Goal: Task Accomplishment & Management: Complete application form

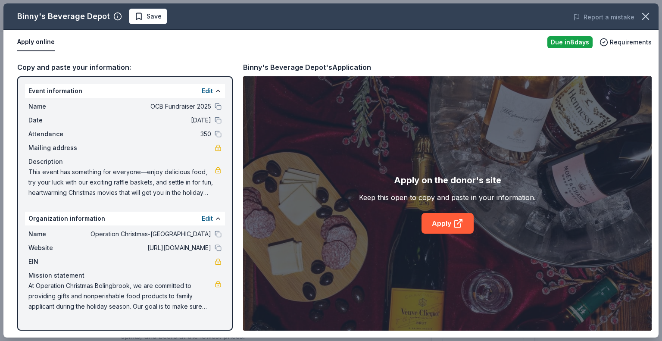
scroll to position [216, 0]
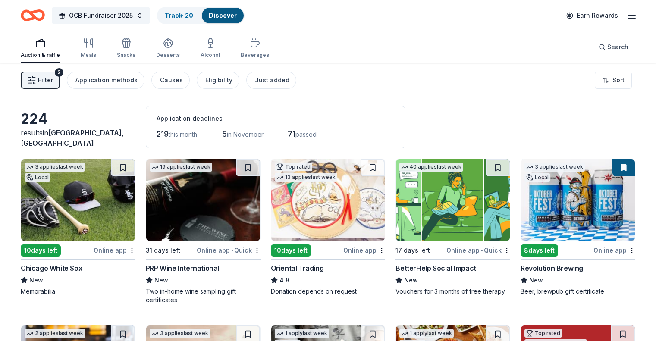
scroll to position [4986, 0]
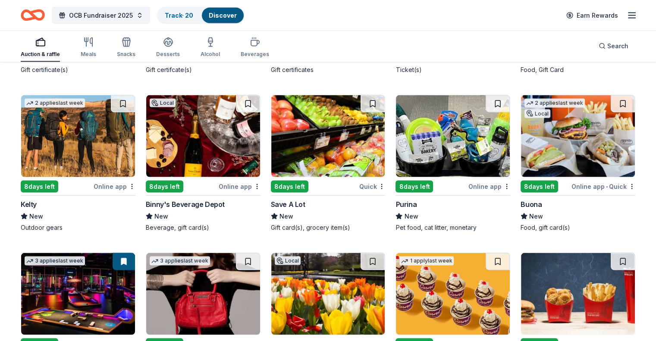
click at [250, 103] on button at bounding box center [248, 103] width 24 height 17
click at [252, 100] on button at bounding box center [248, 103] width 22 height 17
click at [190, 15] on link "Track · 21" at bounding box center [178, 15] width 27 height 7
click at [187, 15] on link "Track · 21" at bounding box center [178, 15] width 27 height 7
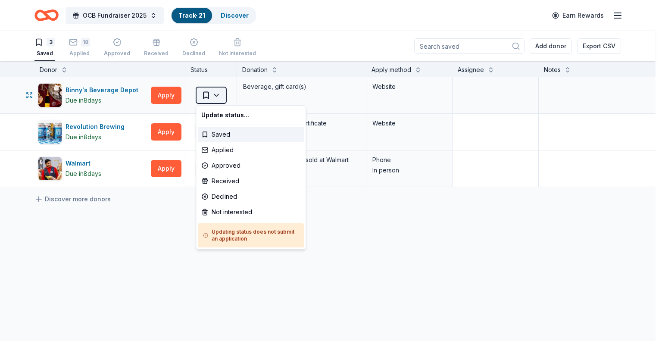
click at [221, 93] on html "OCB Fundraiser 2025 Track · 21 Discover Earn Rewards 3 Saved 18 Applied Approve…" at bounding box center [331, 170] width 662 height 341
click at [228, 146] on div "Applied" at bounding box center [251, 150] width 106 height 16
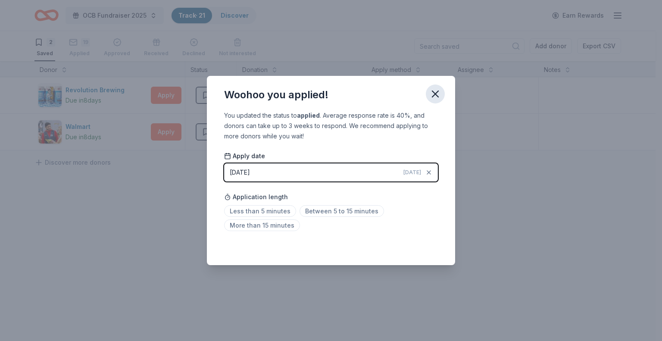
click at [435, 95] on icon "button" at bounding box center [435, 94] width 12 height 12
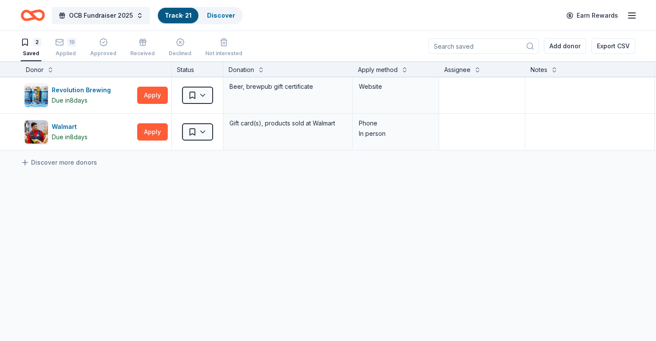
click at [187, 18] on link "Track · 21" at bounding box center [178, 15] width 27 height 7
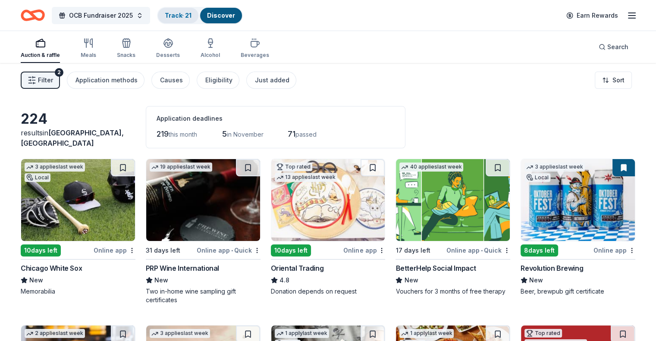
click at [188, 14] on link "Track · 21" at bounding box center [178, 15] width 27 height 7
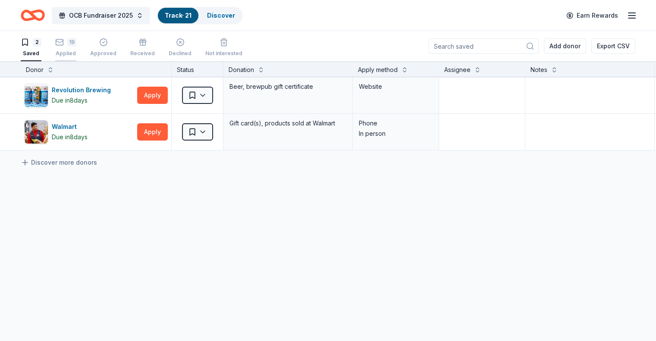
click at [76, 50] on div "Applied" at bounding box center [65, 53] width 21 height 7
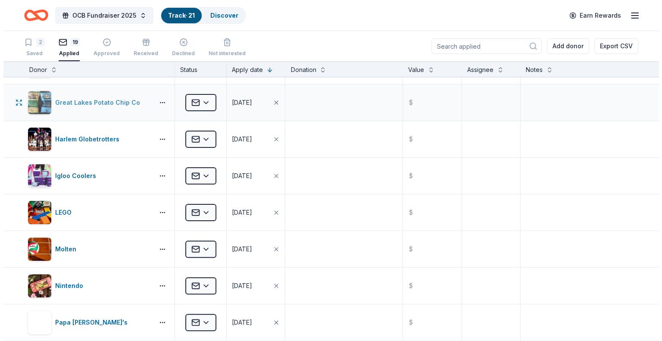
scroll to position [259, 0]
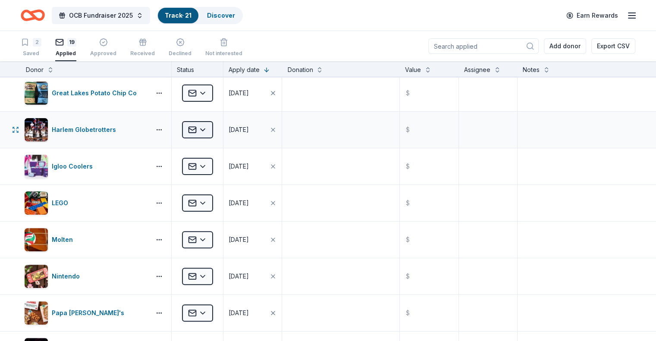
click at [219, 129] on html "OCB Fundraiser 2025 Track · 21 Discover Earn Rewards 2 Saved 19 Applied Approve…" at bounding box center [328, 170] width 656 height 341
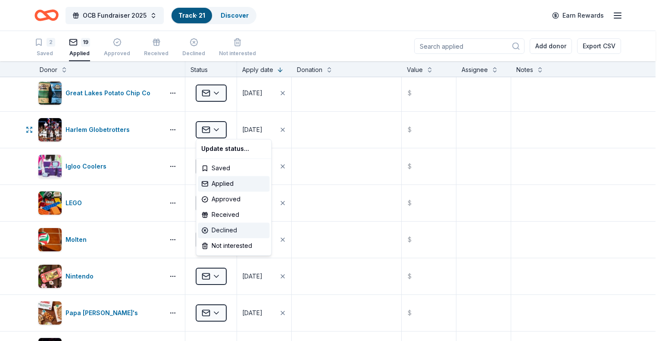
click at [229, 228] on div "Declined" at bounding box center [234, 230] width 72 height 16
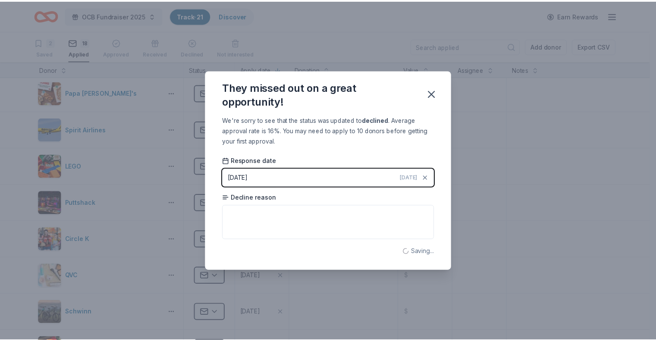
scroll to position [39, 0]
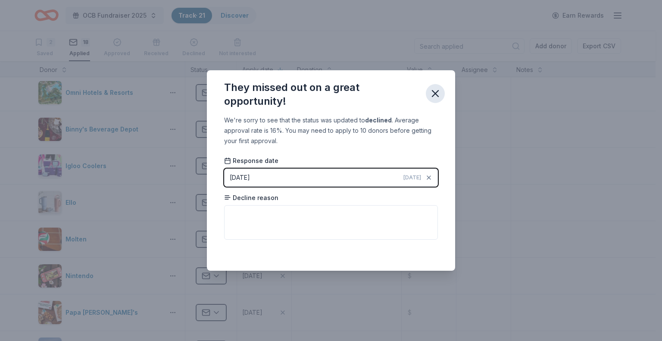
click at [435, 94] on icon "button" at bounding box center [435, 93] width 12 height 12
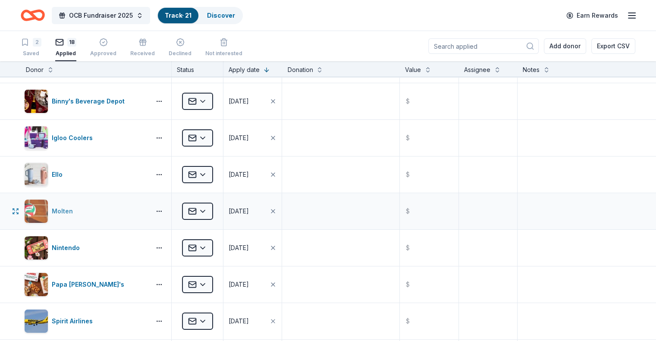
scroll to position [82, 0]
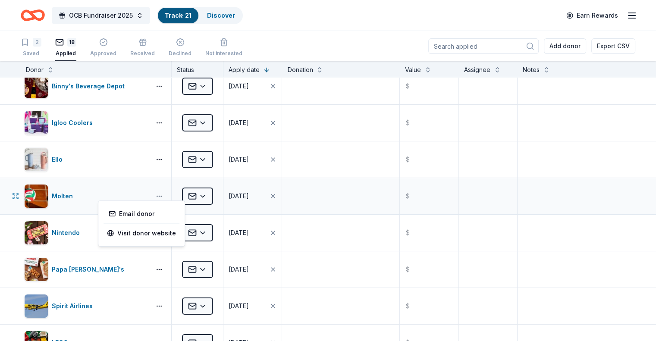
click at [168, 197] on button "button" at bounding box center [158, 196] width 17 height 7
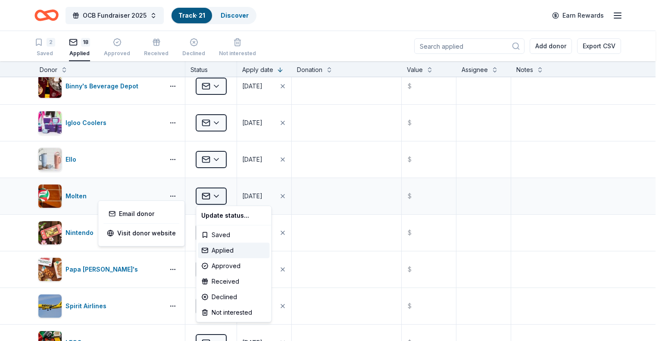
click at [214, 194] on html "OCB Fundraiser 2025 Track · 21 Discover Earn Rewards 2 Saved 18 Applied Approve…" at bounding box center [331, 170] width 662 height 341
click at [222, 295] on div "Declined" at bounding box center [234, 297] width 72 height 16
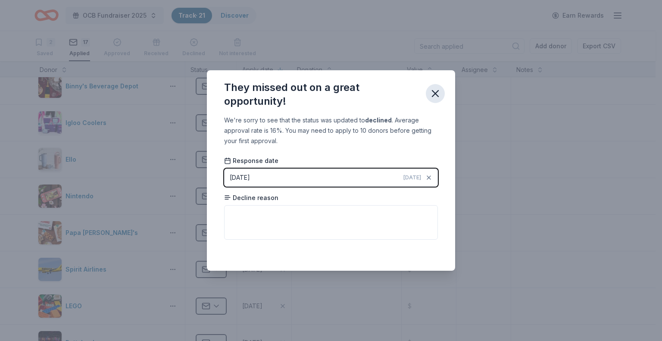
click at [439, 94] on icon "button" at bounding box center [435, 93] width 12 height 12
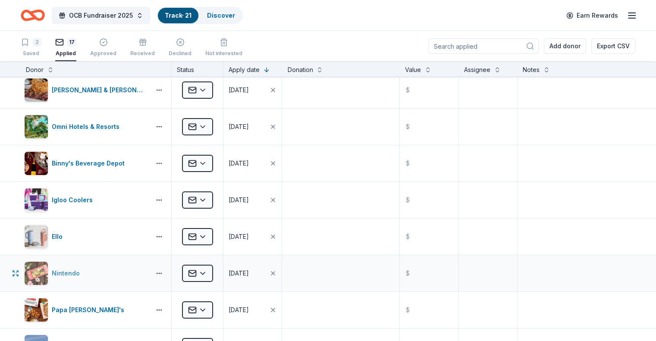
scroll to position [0, 0]
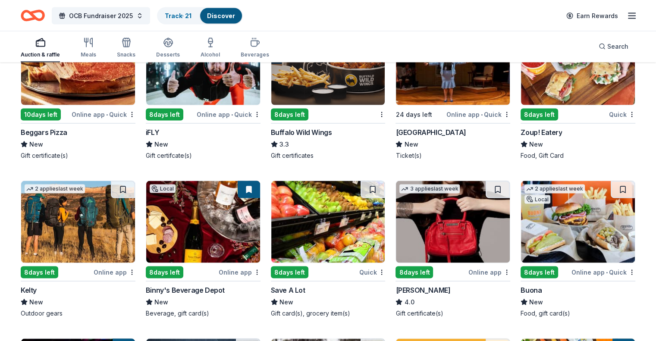
scroll to position [4987, 0]
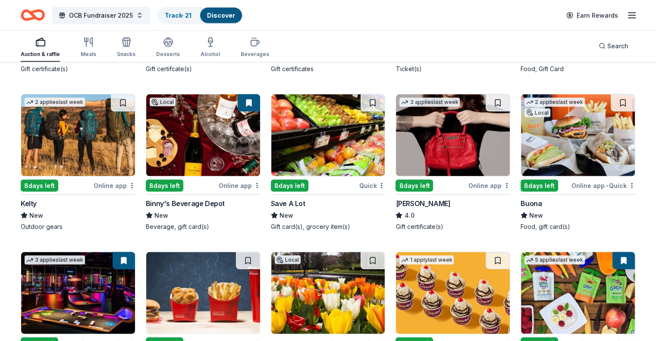
click at [313, 122] on img at bounding box center [328, 135] width 114 height 82
click at [578, 119] on img at bounding box center [578, 135] width 114 height 82
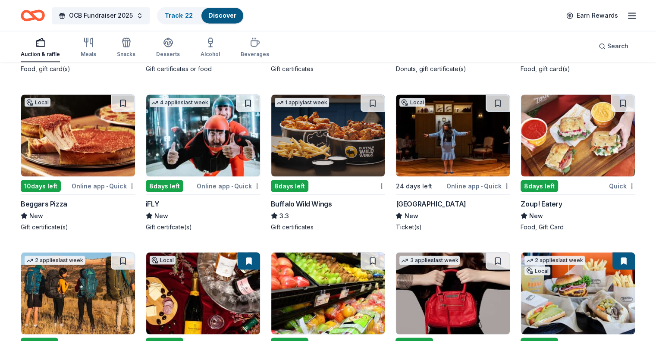
scroll to position [4815, 0]
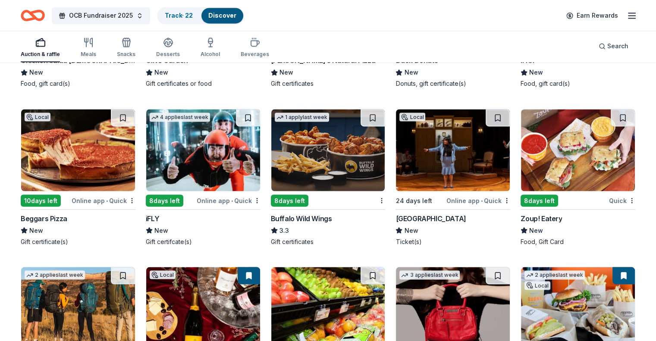
click at [208, 156] on img at bounding box center [203, 150] width 114 height 82
click at [370, 114] on button at bounding box center [372, 117] width 24 height 17
click at [371, 115] on button at bounding box center [373, 117] width 22 height 17
click at [335, 144] on img at bounding box center [328, 150] width 114 height 82
drag, startPoint x: 371, startPoint y: 117, endPoint x: 193, endPoint y: 16, distance: 204.4
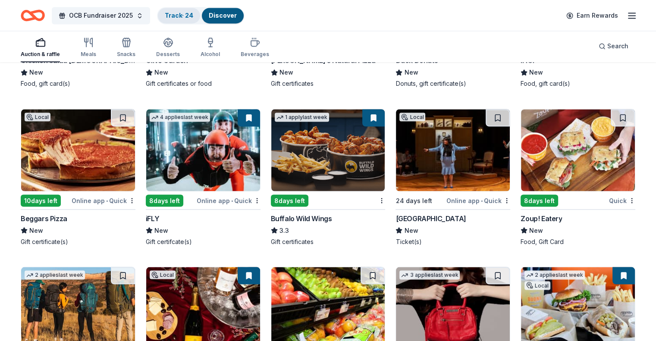
click at [193, 16] on link "Track · 24" at bounding box center [179, 15] width 28 height 7
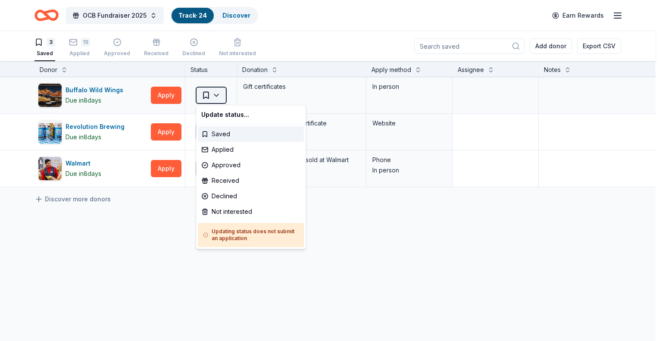
click at [219, 92] on html "OCB Fundraiser 2025 Track · 24 Discover Earn Rewards 3 Saved 19 Applied Approve…" at bounding box center [331, 170] width 662 height 341
click at [234, 210] on div "Not interested" at bounding box center [251, 212] width 106 height 16
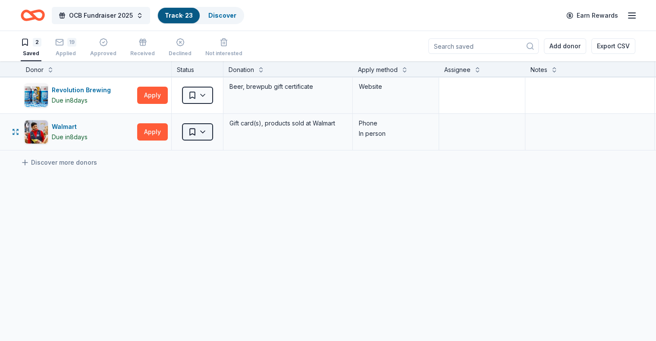
click at [211, 131] on html "OCB Fundraiser 2025 Track · 23 Discover Earn Rewards 2 Saved 19 Applied Approve…" at bounding box center [328, 170] width 656 height 341
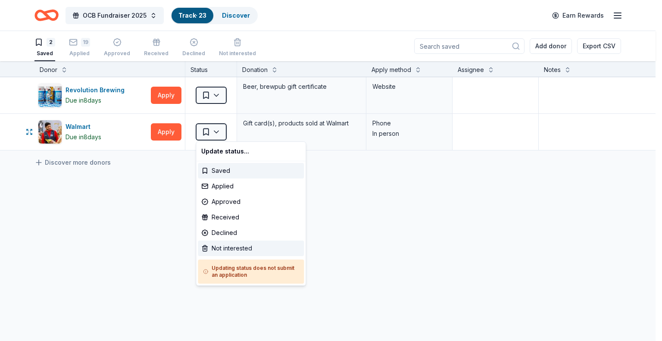
click at [221, 250] on div "Not interested" at bounding box center [251, 249] width 106 height 16
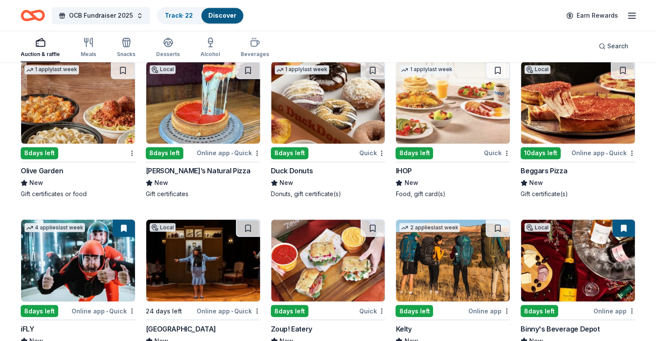
scroll to position [4829, 0]
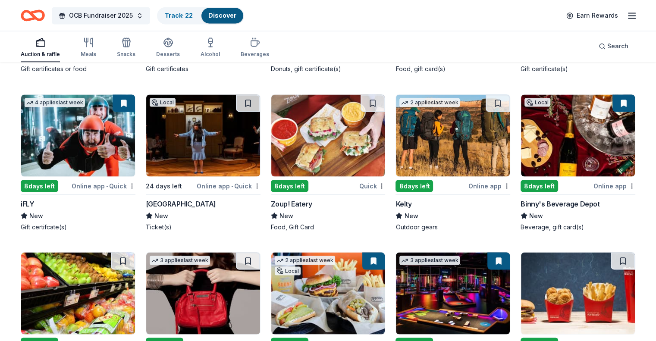
click at [213, 126] on img at bounding box center [203, 135] width 114 height 82
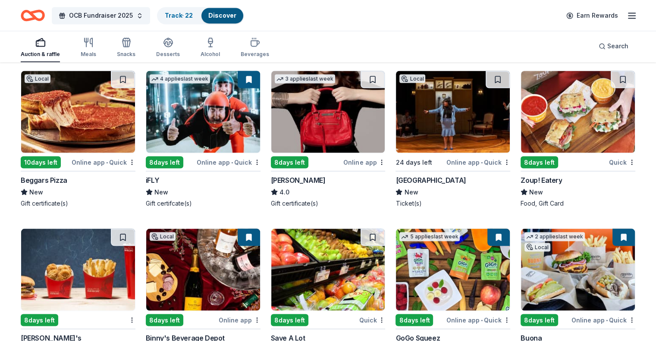
scroll to position [4801, 0]
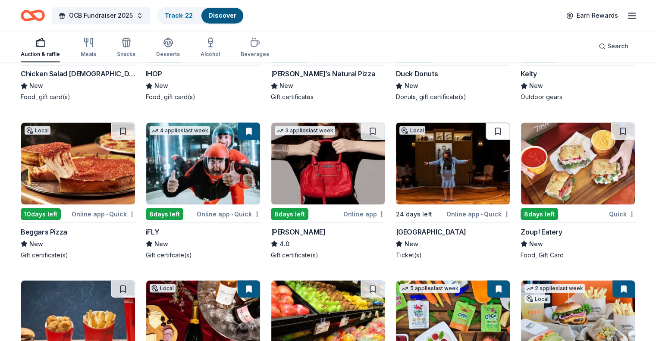
click at [489, 128] on button at bounding box center [497, 130] width 24 height 17
click at [191, 15] on link "Track · 23" at bounding box center [179, 15] width 28 height 7
click at [193, 16] on link "Track · 23" at bounding box center [179, 15] width 28 height 7
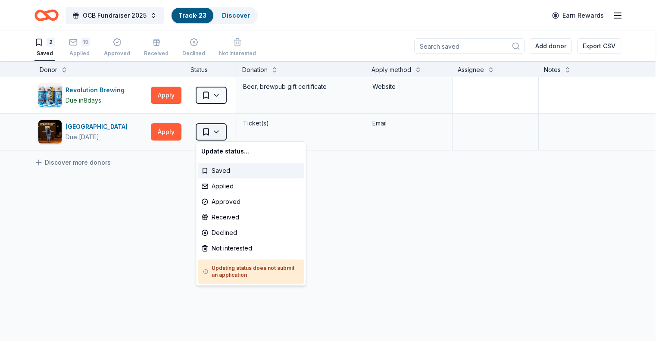
click at [219, 130] on html "OCB Fundraiser 2025 Track · 23 Discover Earn Rewards 2 Saved 19 Applied Approve…" at bounding box center [331, 170] width 662 height 341
click at [226, 186] on div "Applied" at bounding box center [251, 186] width 106 height 16
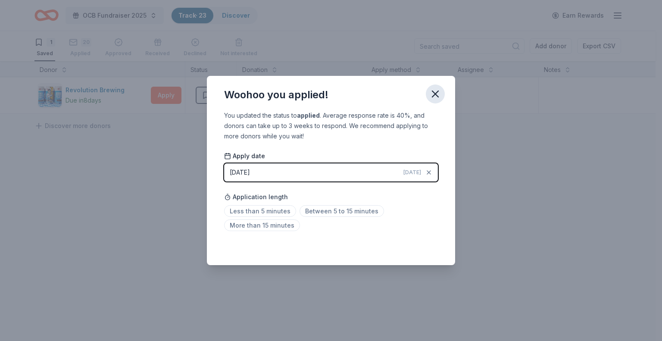
click at [431, 92] on icon "button" at bounding box center [435, 94] width 12 height 12
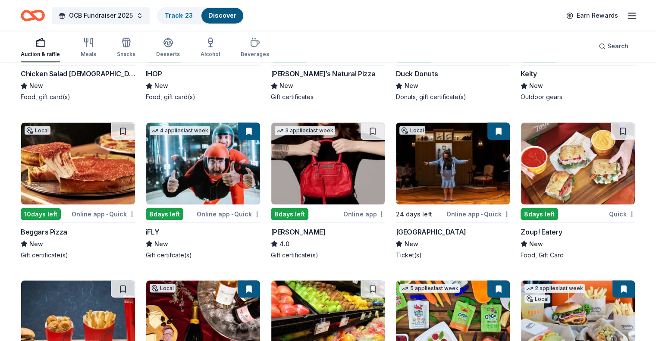
scroll to position [4758, 0]
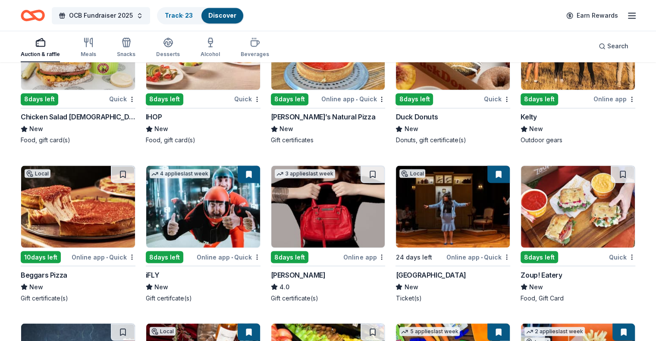
click at [74, 199] on img at bounding box center [78, 207] width 114 height 82
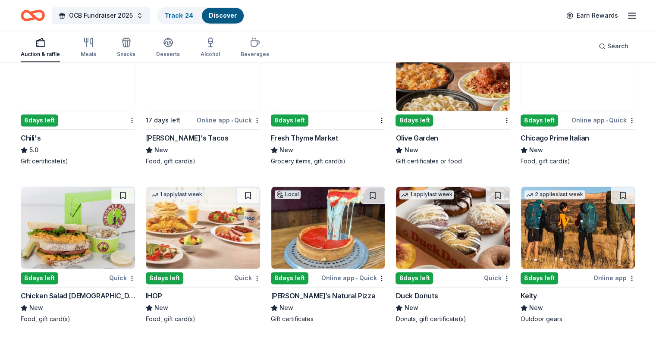
scroll to position [4543, 0]
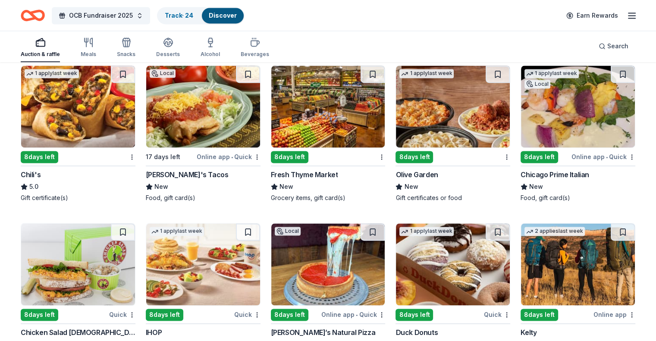
click at [425, 91] on img at bounding box center [453, 107] width 114 height 82
click at [298, 120] on img at bounding box center [328, 107] width 114 height 82
click at [100, 116] on img at bounding box center [78, 107] width 114 height 82
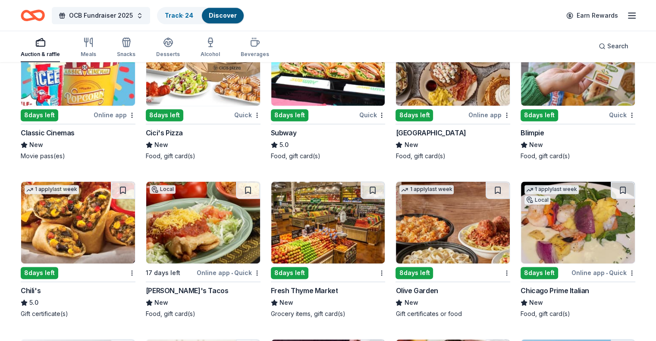
scroll to position [4370, 0]
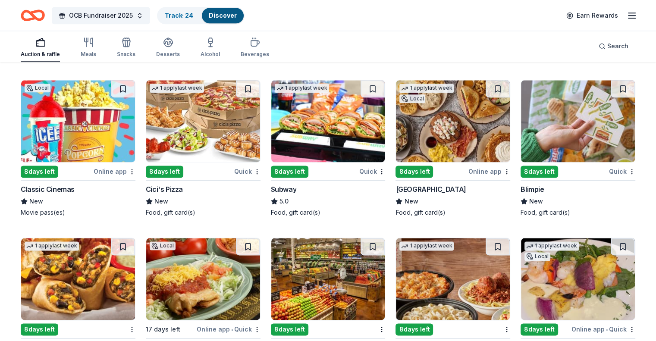
click at [345, 125] on img at bounding box center [328, 121] width 114 height 82
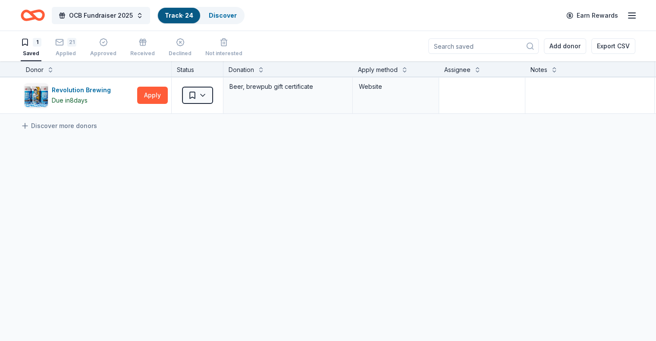
click at [191, 19] on div "Track · 24" at bounding box center [179, 16] width 42 height 16
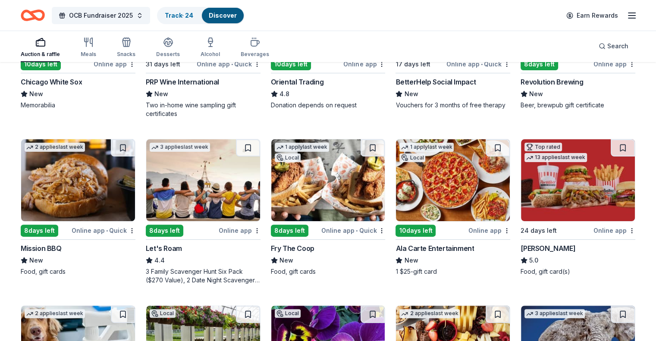
scroll to position [259, 0]
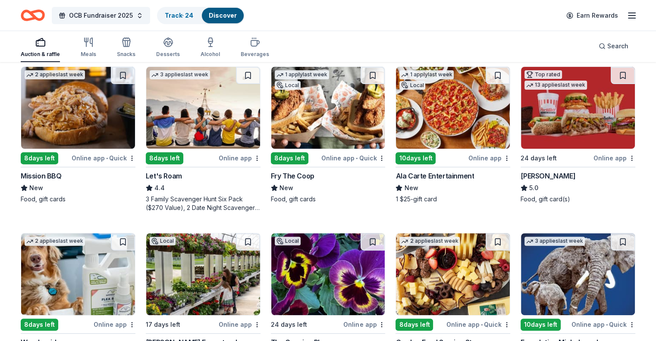
click at [342, 121] on img at bounding box center [328, 108] width 114 height 82
click at [215, 122] on img at bounding box center [203, 108] width 114 height 82
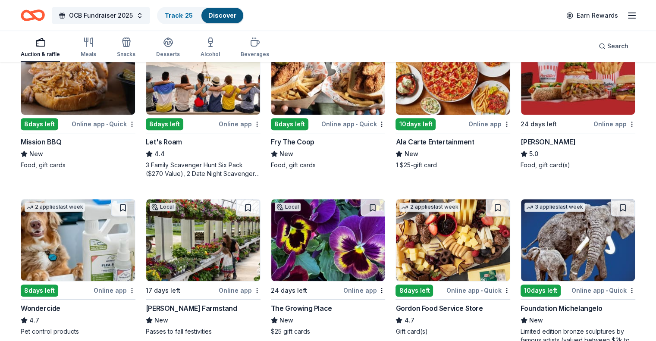
scroll to position [388, 0]
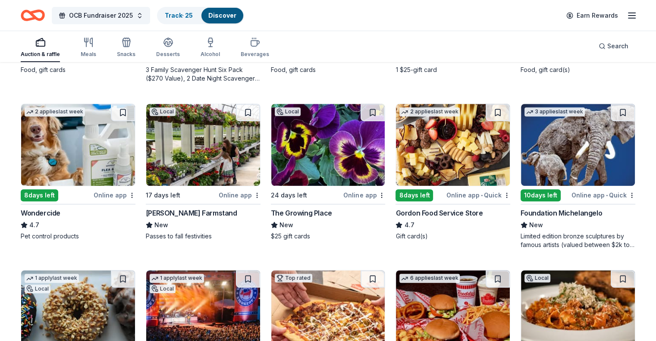
click at [536, 155] on img at bounding box center [578, 145] width 114 height 82
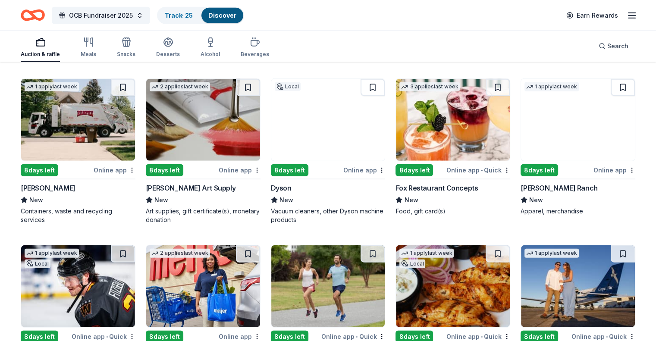
scroll to position [2328, 0]
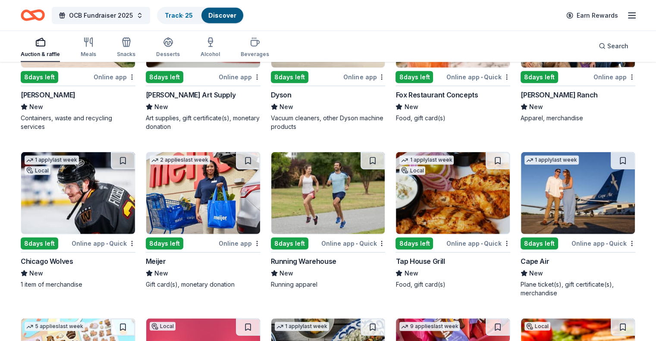
click at [92, 193] on img at bounding box center [78, 193] width 114 height 82
click at [134, 154] on button at bounding box center [123, 160] width 24 height 17
click at [181, 15] on link "Track · 26" at bounding box center [179, 15] width 28 height 7
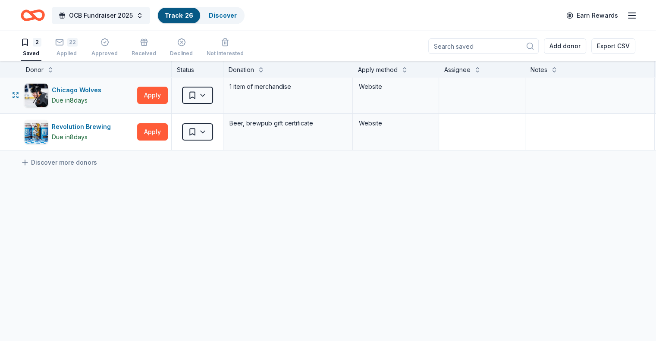
click at [223, 91] on div "Saved" at bounding box center [197, 95] width 51 height 36
click at [219, 91] on html "OCB Fundraiser 2025 Track · 26 Discover Earn Rewards 2 Saved 22 Applied Approve…" at bounding box center [328, 170] width 656 height 341
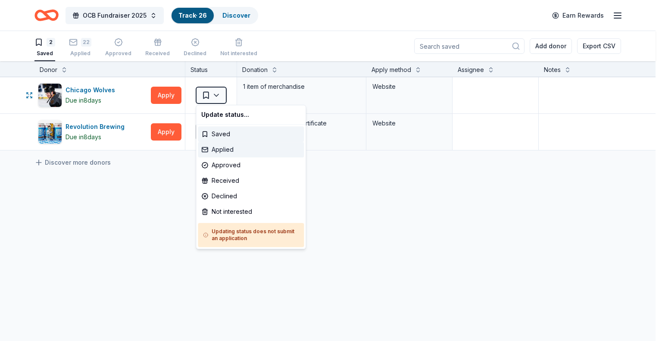
click at [217, 148] on div "Applied" at bounding box center [251, 150] width 106 height 16
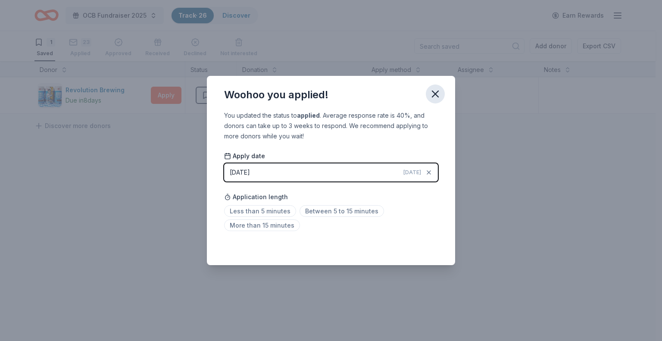
click at [441, 94] on button "button" at bounding box center [435, 93] width 19 height 19
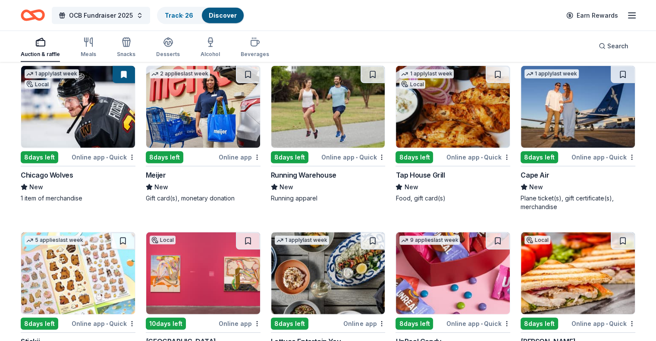
scroll to position [2371, 0]
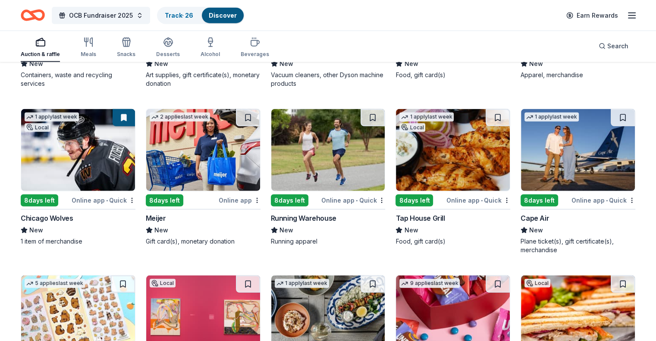
click at [215, 148] on img at bounding box center [203, 150] width 114 height 82
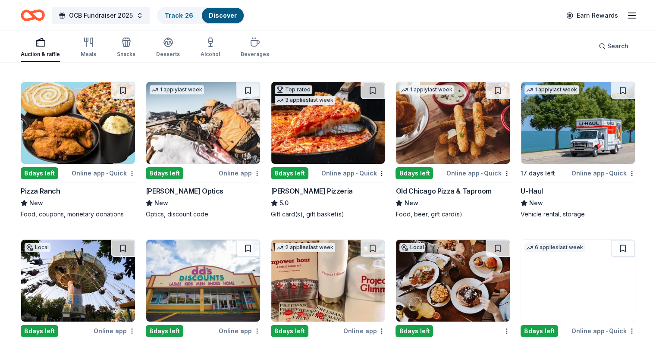
scroll to position [3319, 0]
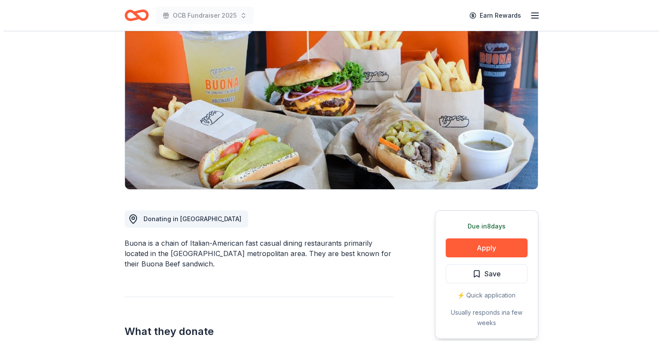
scroll to position [86, 0]
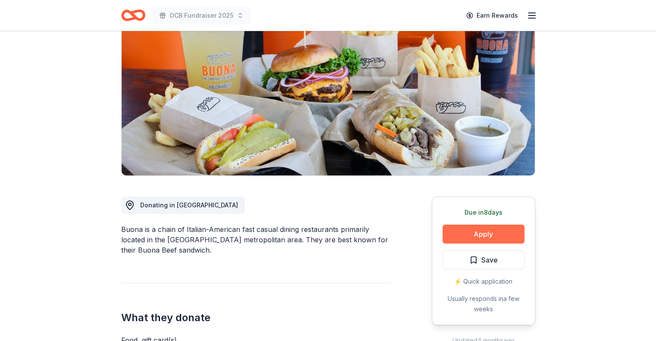
click at [475, 230] on button "Apply" at bounding box center [483, 234] width 82 height 19
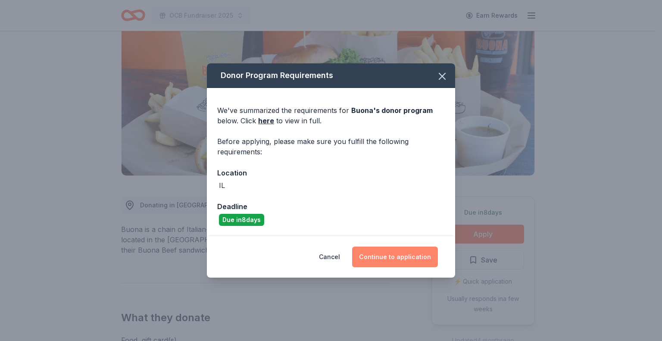
click at [404, 254] on button "Continue to application" at bounding box center [395, 257] width 86 height 21
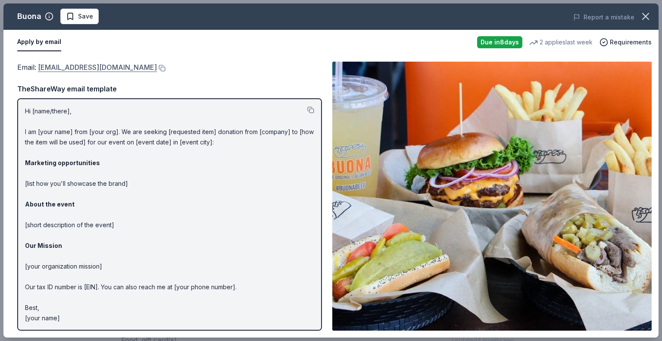
click at [53, 64] on link "donations@buona.com" at bounding box center [97, 67] width 119 height 11
click at [72, 15] on span "Save" at bounding box center [79, 16] width 27 height 10
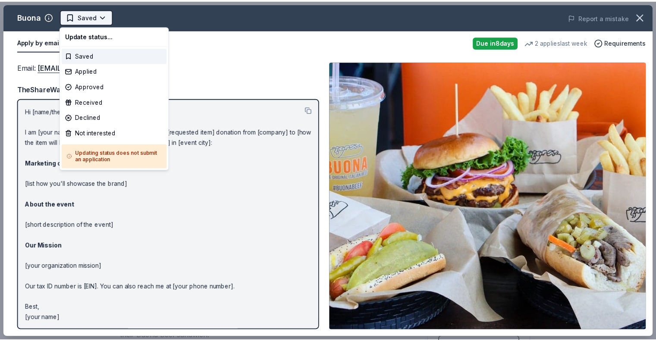
scroll to position [0, 0]
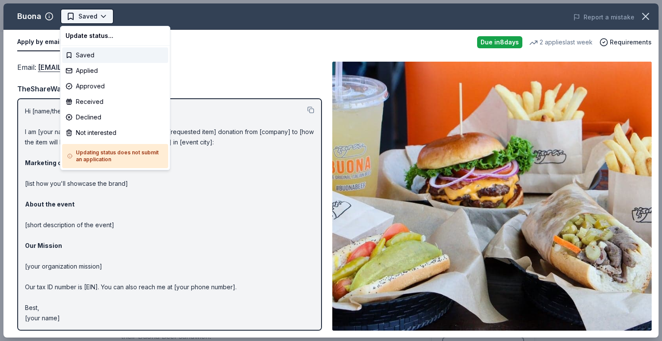
click at [101, 15] on html "OCB Fundraiser 2025 Earn Rewards Due in 8 days Share Buona New 2 applies last w…" at bounding box center [331, 170] width 662 height 341
click at [92, 70] on div "Applied" at bounding box center [115, 71] width 106 height 16
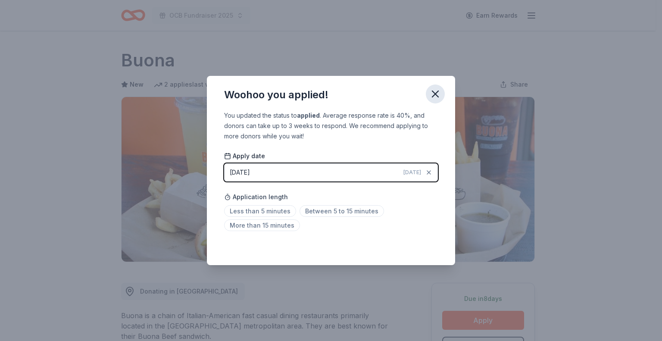
click at [433, 96] on icon "button" at bounding box center [435, 94] width 6 height 6
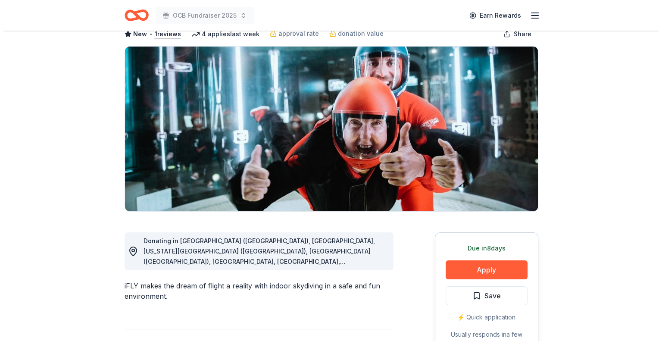
scroll to position [43, 0]
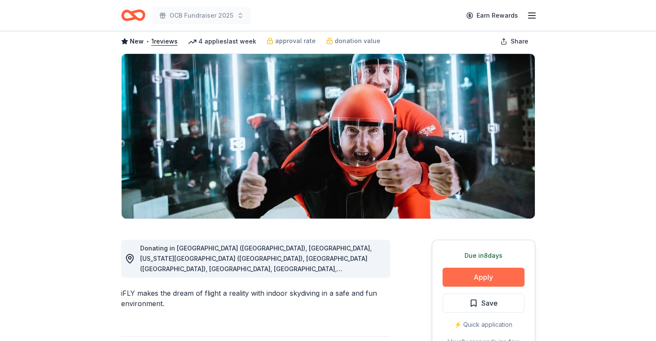
click at [483, 275] on button "Apply" at bounding box center [483, 277] width 82 height 19
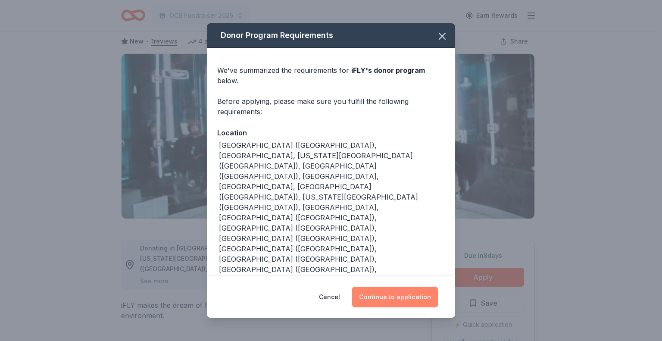
click at [398, 287] on button "Continue to application" at bounding box center [395, 297] width 86 height 21
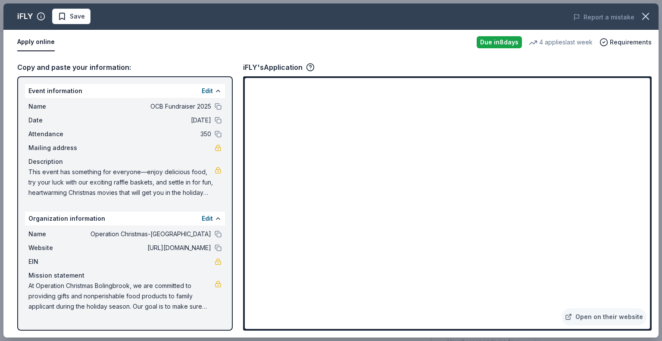
drag, startPoint x: 31, startPoint y: 171, endPoint x: 203, endPoint y: 184, distance: 172.5
click at [203, 184] on span "This event has something for everyone—enjoy delicious food, try your luck with …" at bounding box center [121, 182] width 186 height 31
click at [210, 180] on span "This event has something for everyone—enjoy delicious food, try your luck with …" at bounding box center [121, 182] width 186 height 31
click at [83, 13] on span "Save" at bounding box center [77, 16] width 15 height 10
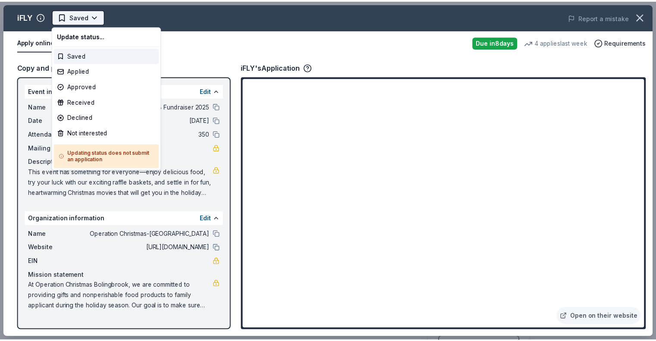
scroll to position [0, 0]
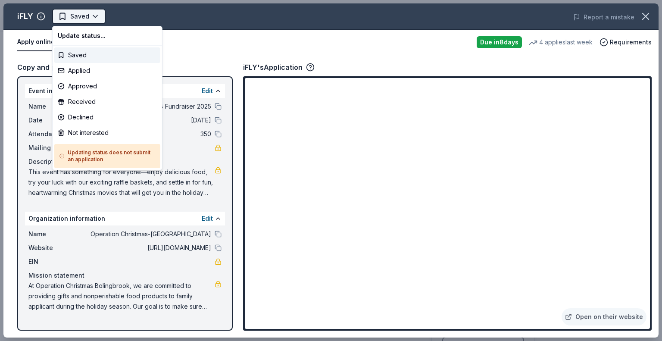
click at [91, 14] on html "OCB Fundraiser 2025 Earn Rewards Due [DATE] Share iFLY New • 1 reviews 4 applie…" at bounding box center [331, 170] width 662 height 341
click at [79, 69] on div "Applied" at bounding box center [107, 71] width 106 height 16
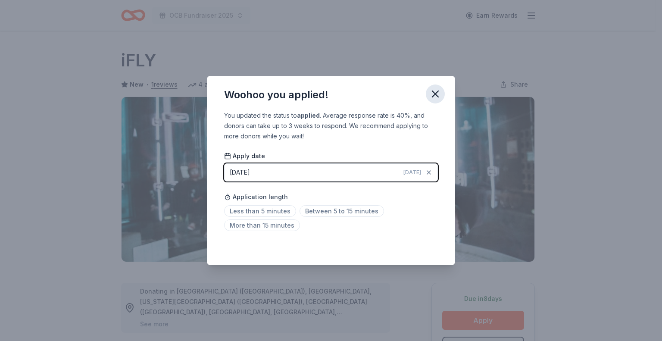
click at [434, 93] on icon "button" at bounding box center [435, 94] width 6 height 6
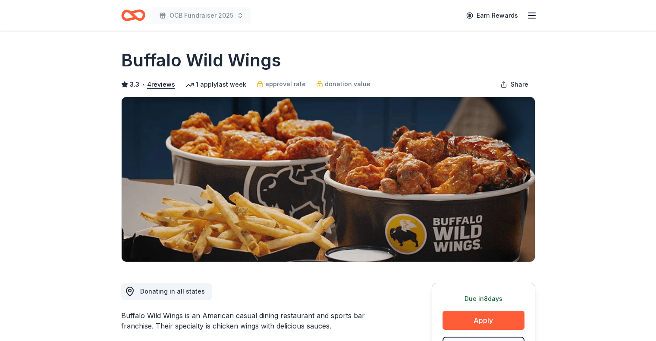
scroll to position [86, 0]
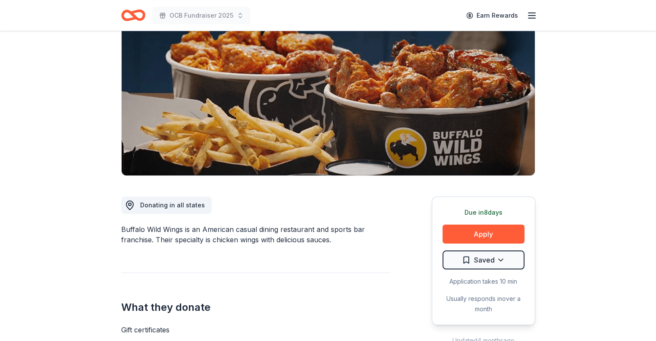
drag, startPoint x: 477, startPoint y: 231, endPoint x: 373, endPoint y: 231, distance: 103.5
click at [373, 231] on div "Donating in all states Buffalo Wild Wings is an American casual dining restaura…" at bounding box center [328, 319] width 414 height 287
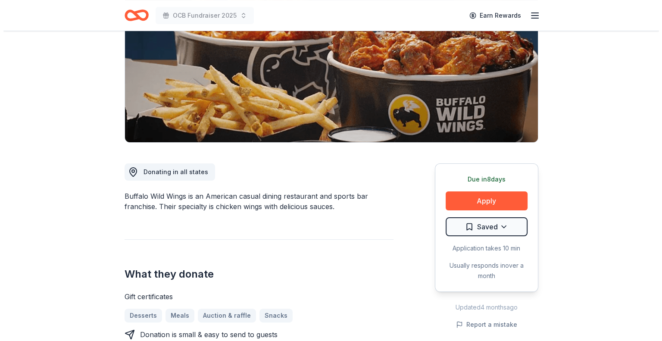
scroll to position [172, 0]
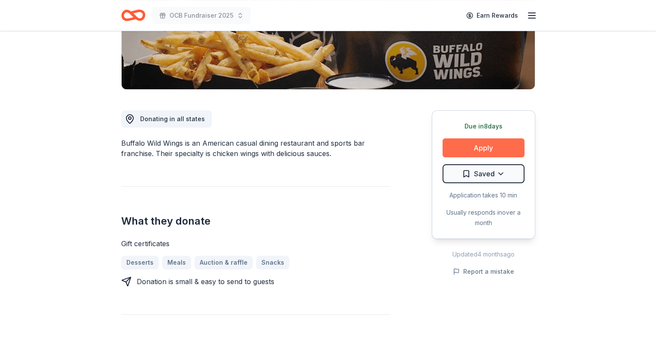
click at [474, 144] on button "Apply" at bounding box center [483, 147] width 82 height 19
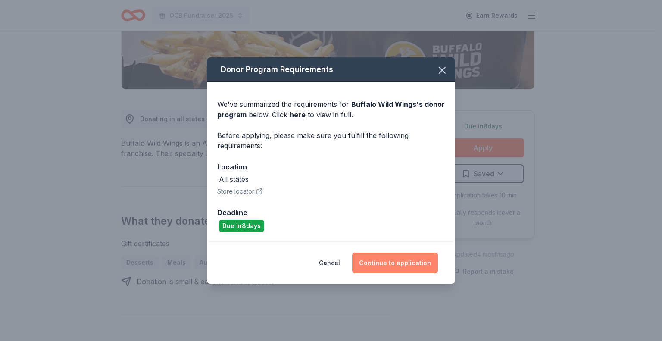
click at [385, 262] on button "Continue to application" at bounding box center [395, 263] width 86 height 21
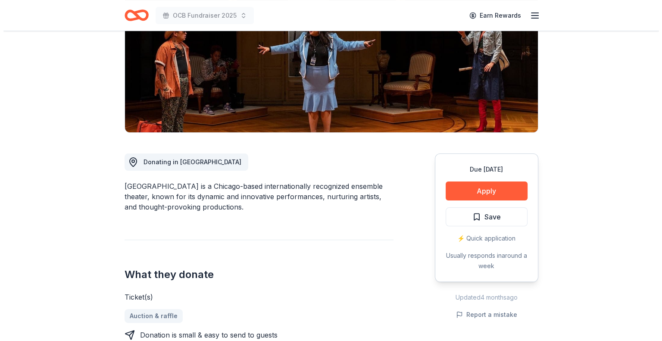
scroll to position [172, 0]
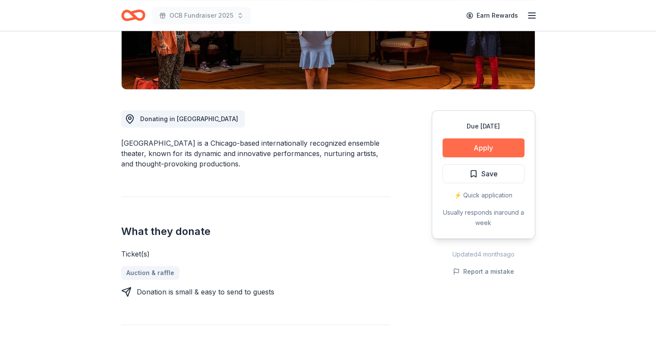
click at [481, 142] on button "Apply" at bounding box center [483, 147] width 82 height 19
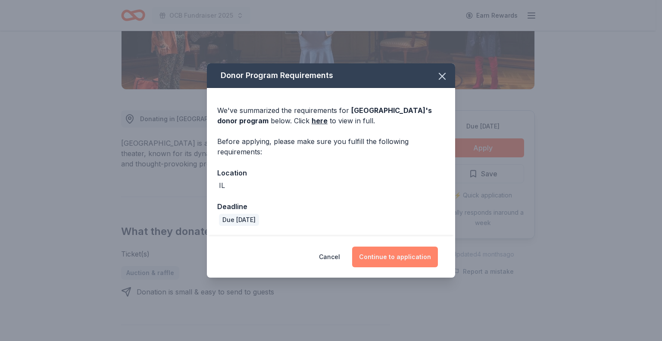
click at [398, 254] on button "Continue to application" at bounding box center [395, 257] width 86 height 21
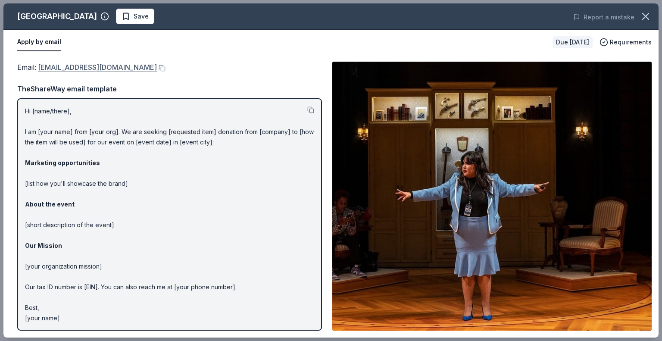
click at [72, 69] on link "ticketdonation@steppenwolf.org" at bounding box center [97, 67] width 119 height 11
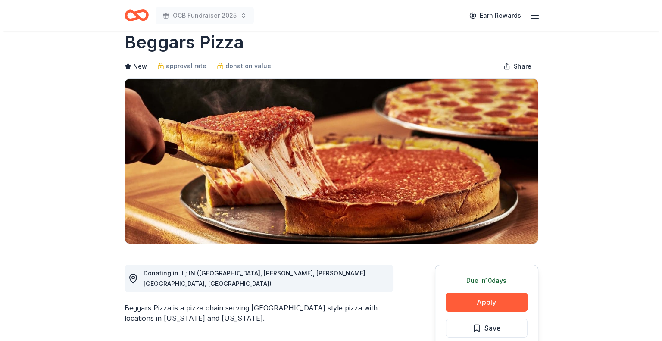
scroll to position [86, 0]
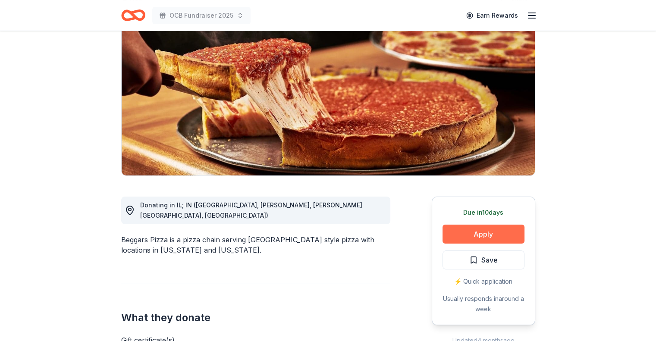
click at [478, 231] on button "Apply" at bounding box center [483, 234] width 82 height 19
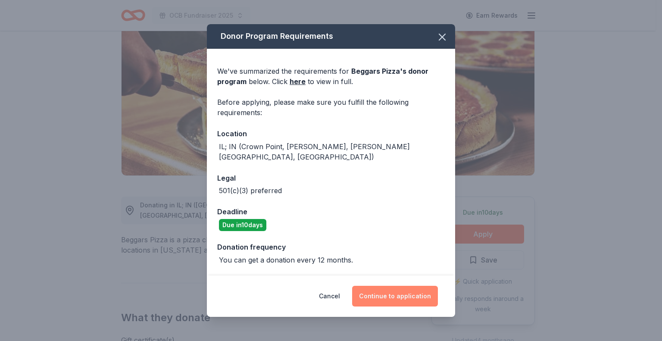
click at [396, 290] on button "Continue to application" at bounding box center [395, 296] width 86 height 21
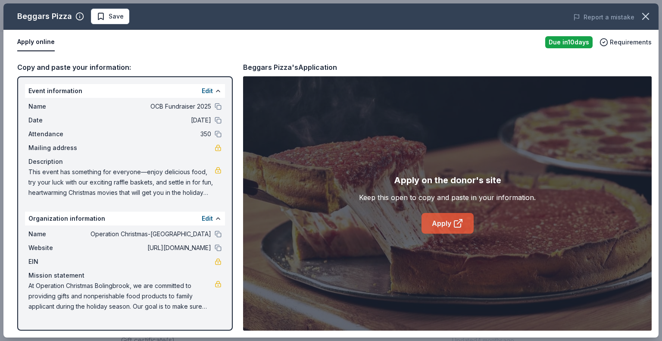
click at [440, 219] on link "Apply" at bounding box center [448, 223] width 52 height 21
click at [117, 18] on span "Save" at bounding box center [116, 16] width 15 height 10
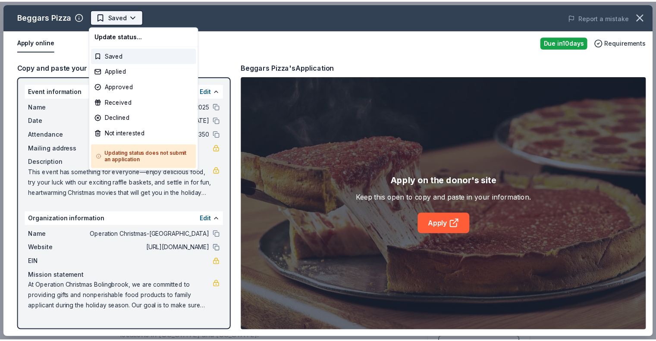
scroll to position [0, 0]
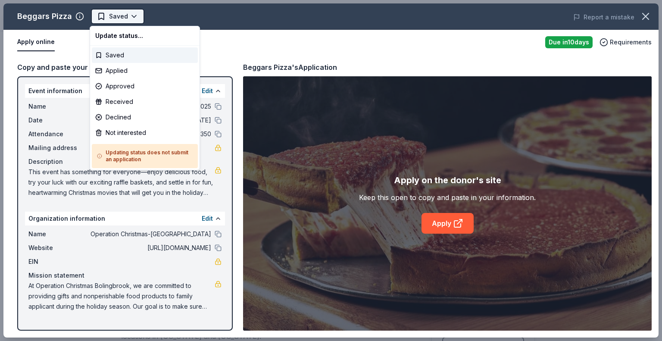
click at [134, 17] on html "OCB Fundraiser 2025 Earn Rewards Due [DATE] Share Beggars Pizza New approval ra…" at bounding box center [331, 170] width 662 height 341
click at [129, 68] on div "Applied" at bounding box center [145, 71] width 106 height 16
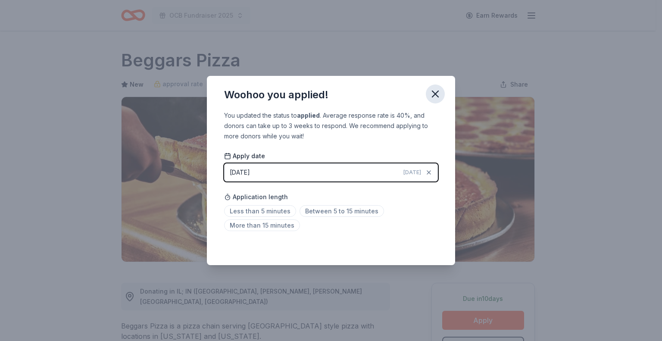
click at [434, 97] on icon "button" at bounding box center [435, 94] width 12 height 12
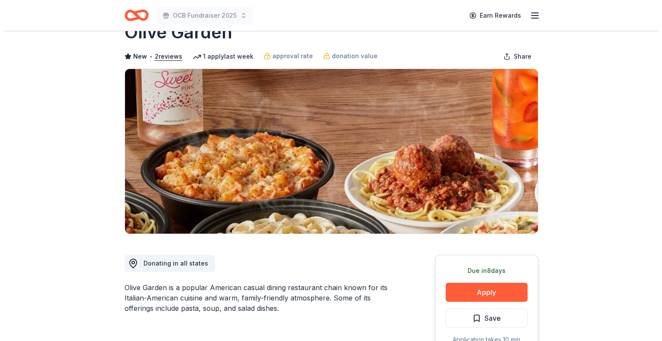
scroll to position [43, 0]
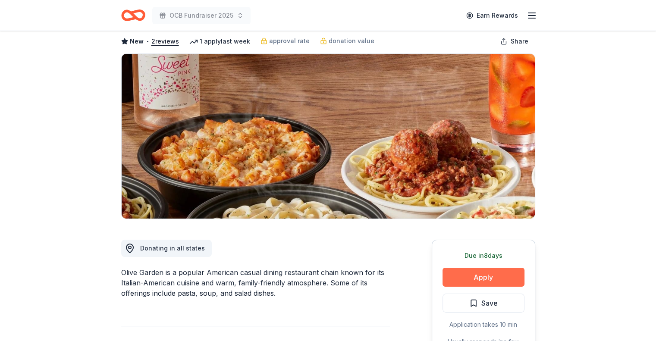
click at [481, 275] on button "Apply" at bounding box center [483, 277] width 82 height 19
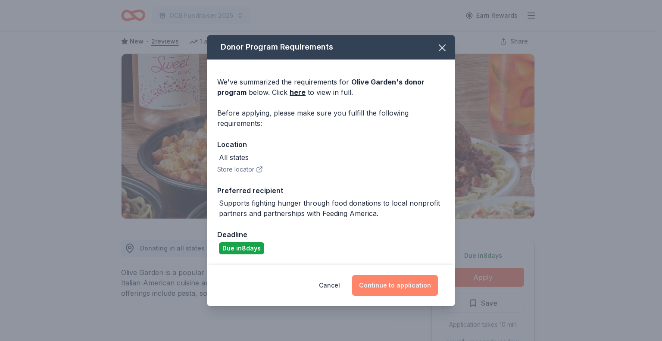
click at [408, 284] on button "Continue to application" at bounding box center [395, 285] width 86 height 21
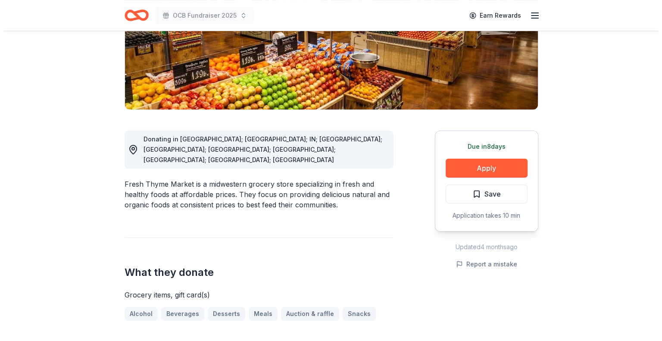
scroll to position [172, 0]
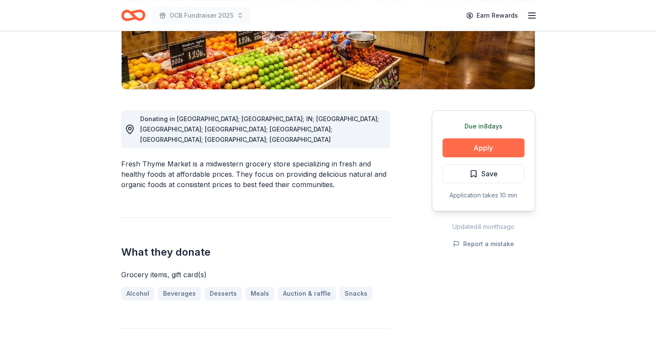
click at [487, 148] on button "Apply" at bounding box center [483, 147] width 82 height 19
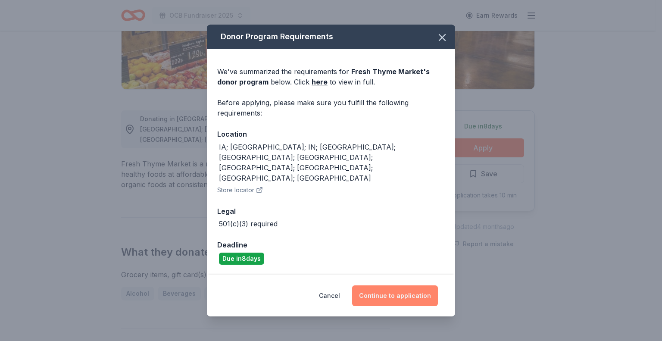
click at [386, 285] on button "Continue to application" at bounding box center [395, 295] width 86 height 21
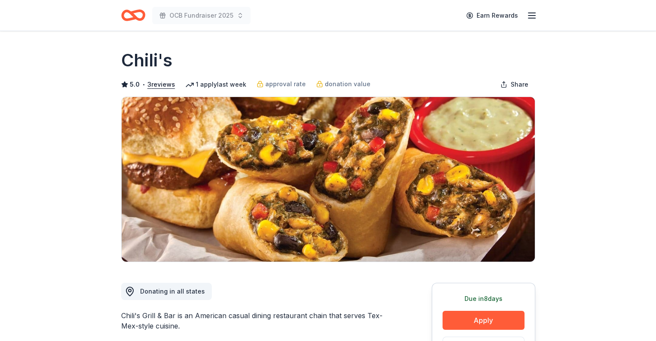
click at [471, 310] on div "Due [DATE] Apply Save Application takes 10 min Usually responds in a few weeks" at bounding box center [482, 347] width 103 height 128
click at [468, 321] on button "Apply" at bounding box center [483, 320] width 82 height 19
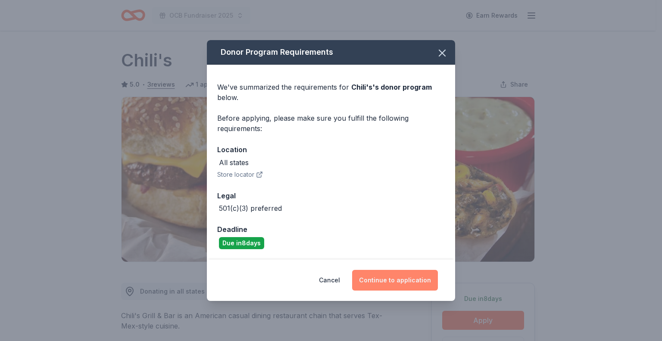
click at [394, 278] on button "Continue to application" at bounding box center [395, 280] width 86 height 21
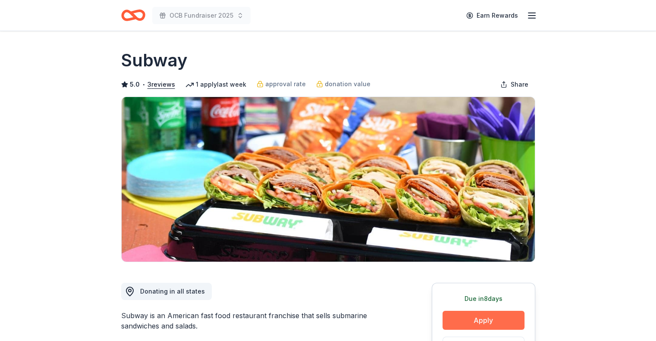
click at [468, 315] on button "Apply" at bounding box center [483, 320] width 82 height 19
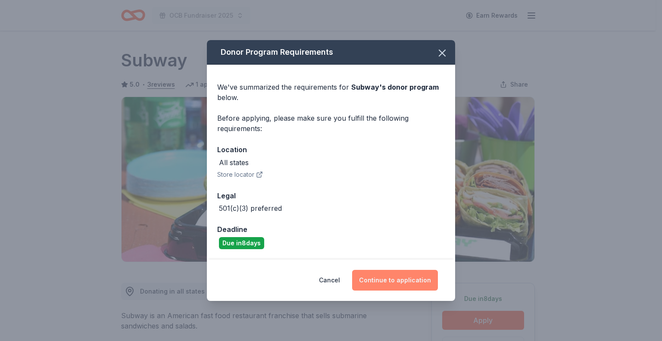
click at [369, 278] on button "Continue to application" at bounding box center [395, 280] width 86 height 21
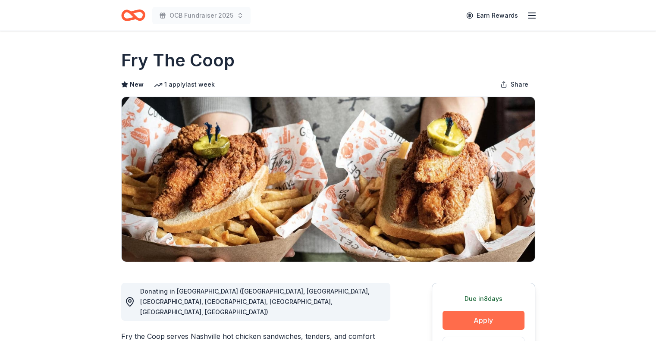
click at [479, 318] on button "Apply" at bounding box center [483, 320] width 82 height 19
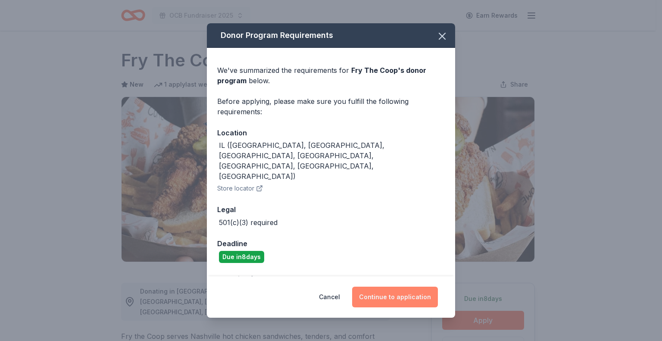
click at [393, 299] on button "Continue to application" at bounding box center [395, 297] width 86 height 21
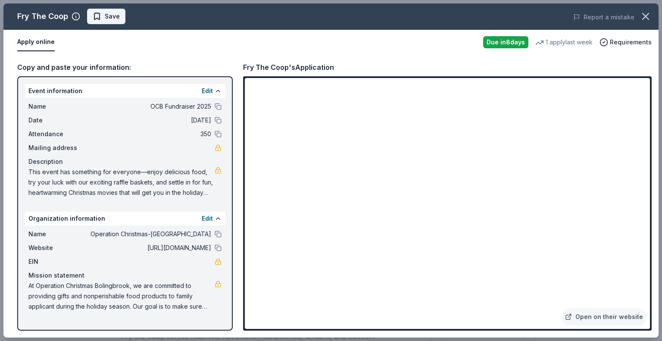
click at [109, 20] on span "Save" at bounding box center [112, 16] width 15 height 10
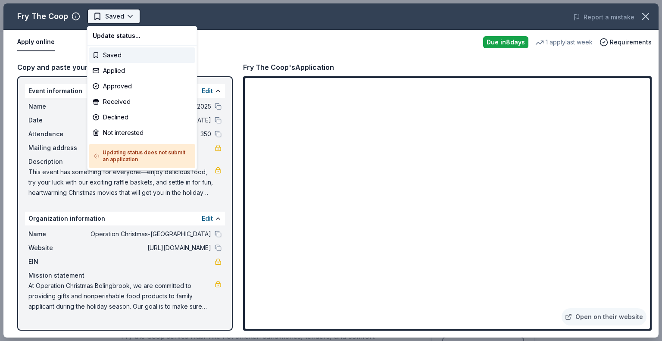
click at [131, 15] on html "OCB Fundraiser 2025 Earn Rewards Due [DATE] Share Fry The Coop New 1 apply last…" at bounding box center [331, 170] width 662 height 341
click at [136, 70] on div "Applied" at bounding box center [142, 71] width 106 height 16
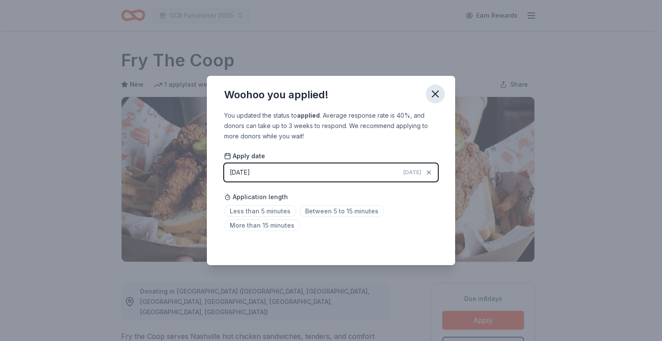
click at [434, 94] on icon "button" at bounding box center [435, 94] width 6 height 6
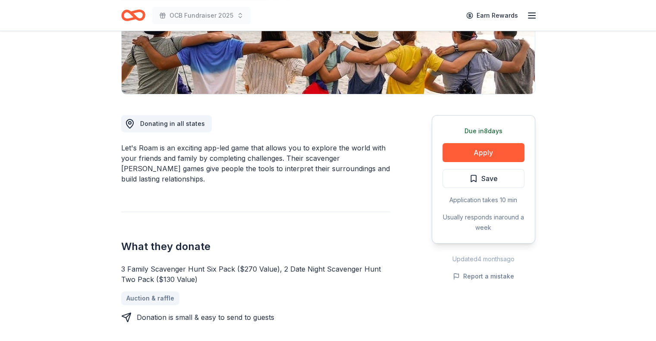
scroll to position [172, 0]
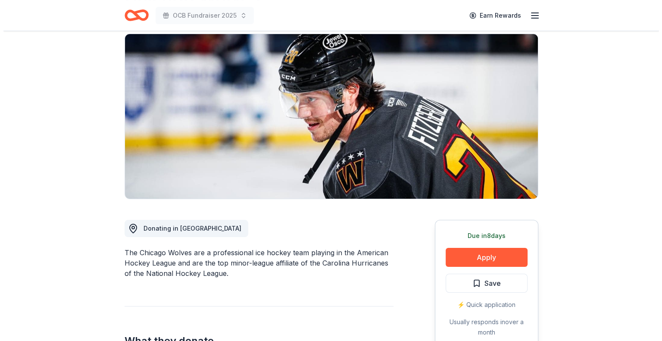
scroll to position [172, 0]
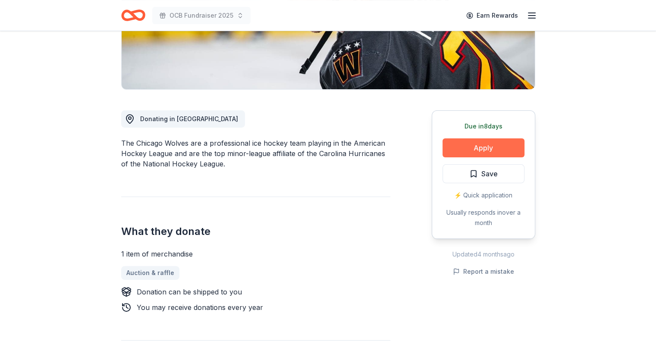
click at [475, 144] on button "Apply" at bounding box center [483, 147] width 82 height 19
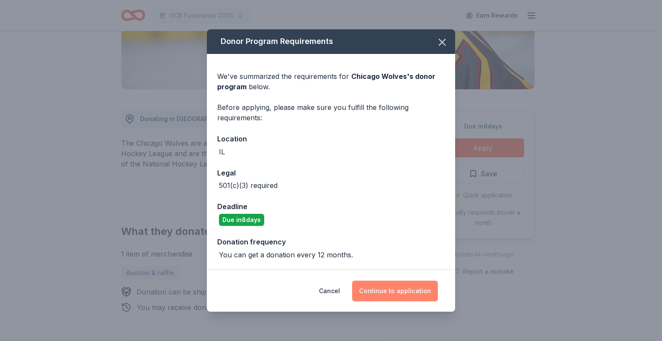
click at [390, 287] on button "Continue to application" at bounding box center [395, 291] width 86 height 21
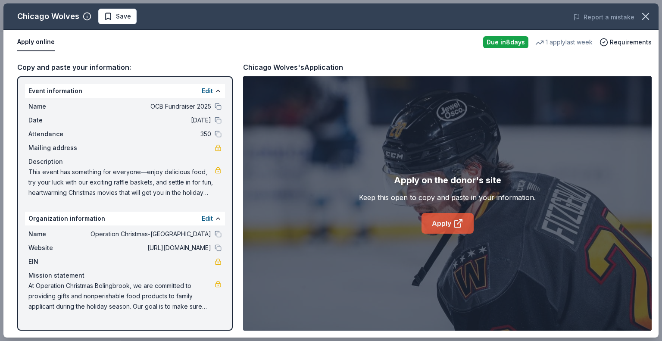
click at [433, 224] on link "Apply" at bounding box center [448, 223] width 52 height 21
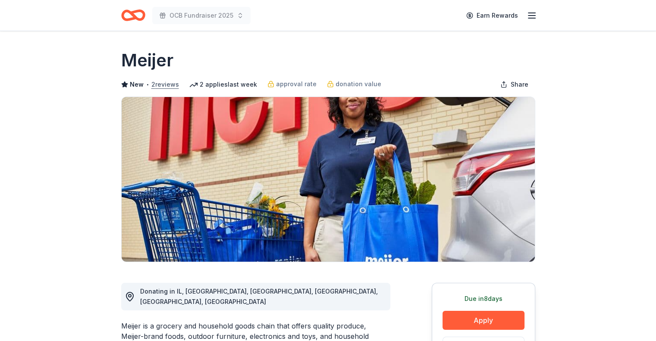
click at [171, 84] on button "2 reviews" at bounding box center [165, 84] width 28 height 10
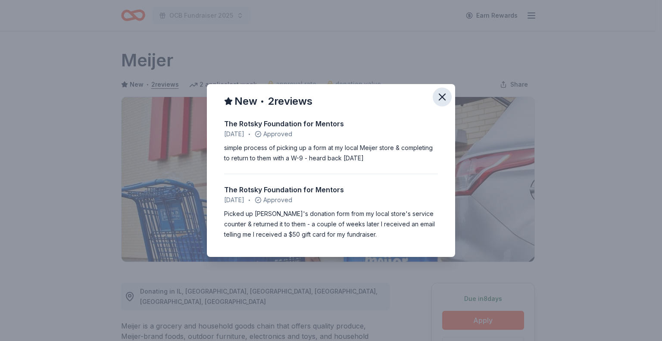
click at [436, 99] on icon "button" at bounding box center [442, 97] width 12 height 12
